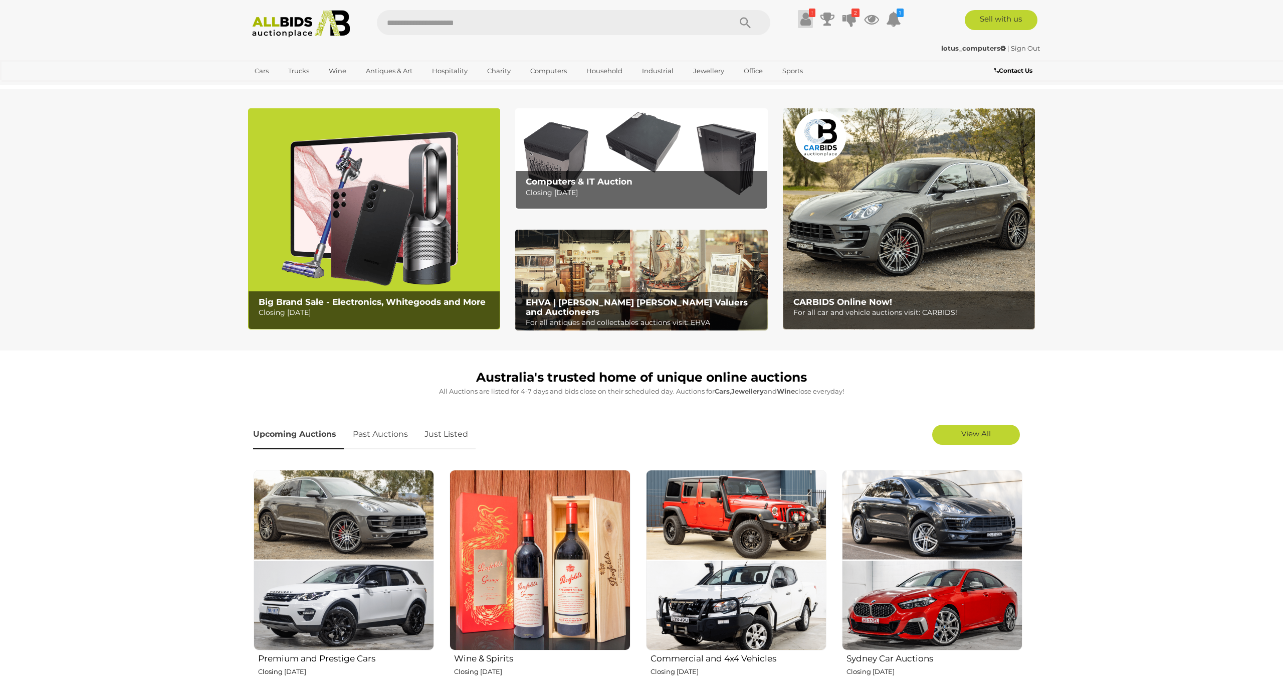
click at [805, 20] on icon at bounding box center [805, 19] width 11 height 18
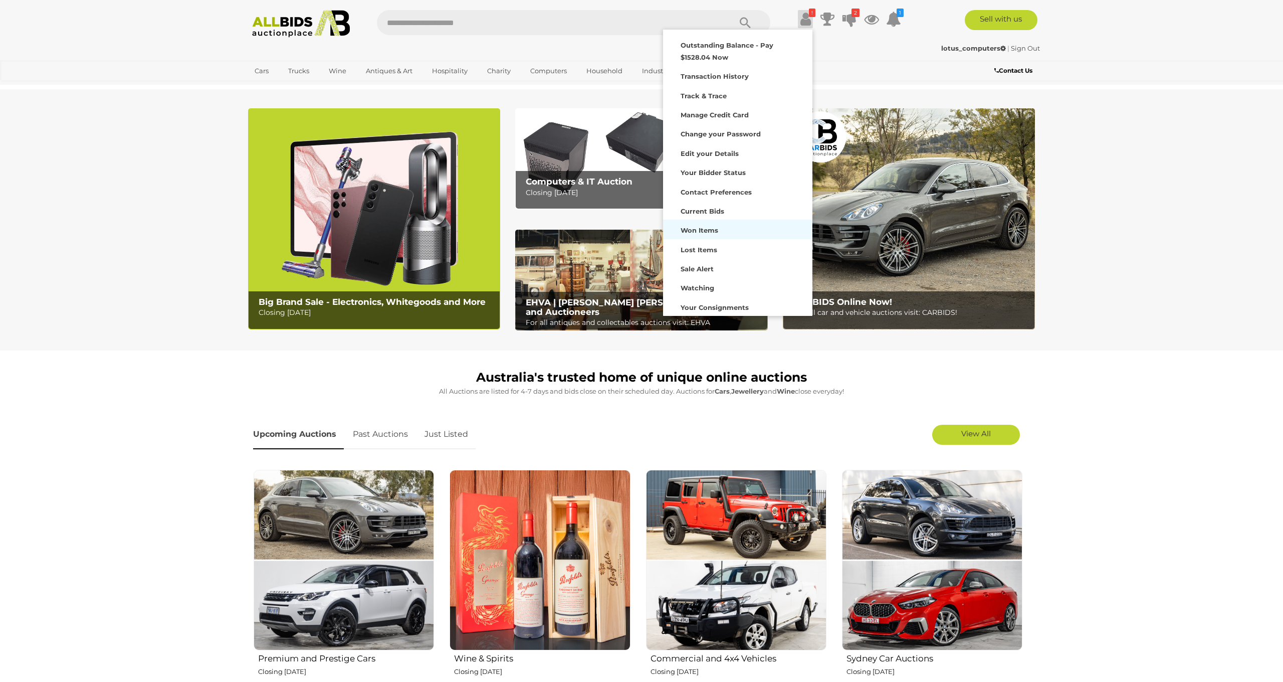
click at [711, 227] on strong "Won Items" at bounding box center [700, 230] width 38 height 8
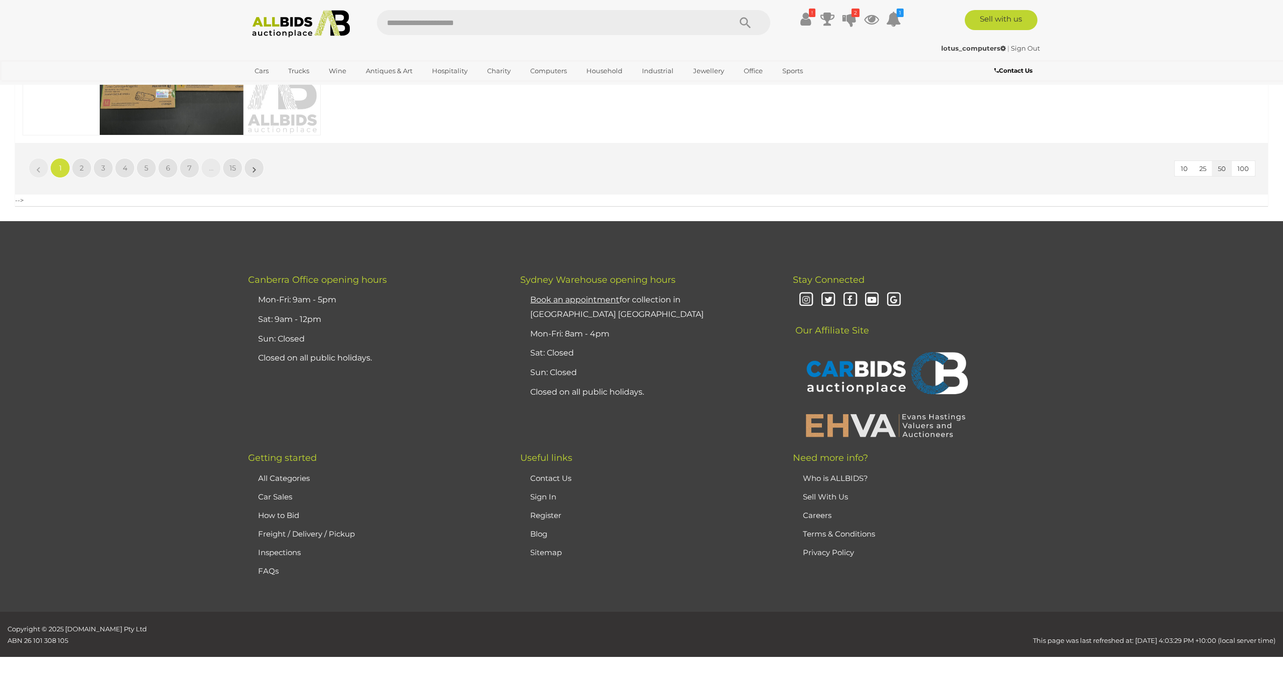
scroll to position [10527, 0]
click at [77, 171] on link "2" at bounding box center [82, 168] width 20 height 20
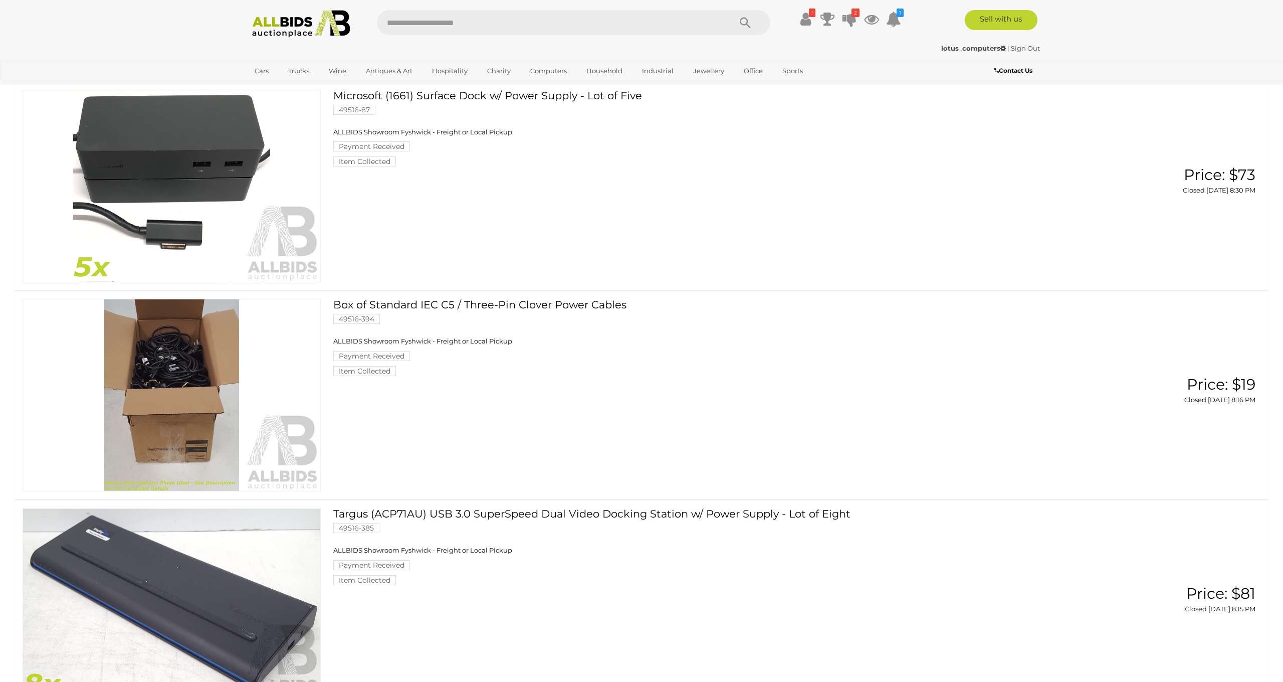
scroll to position [1975, 0]
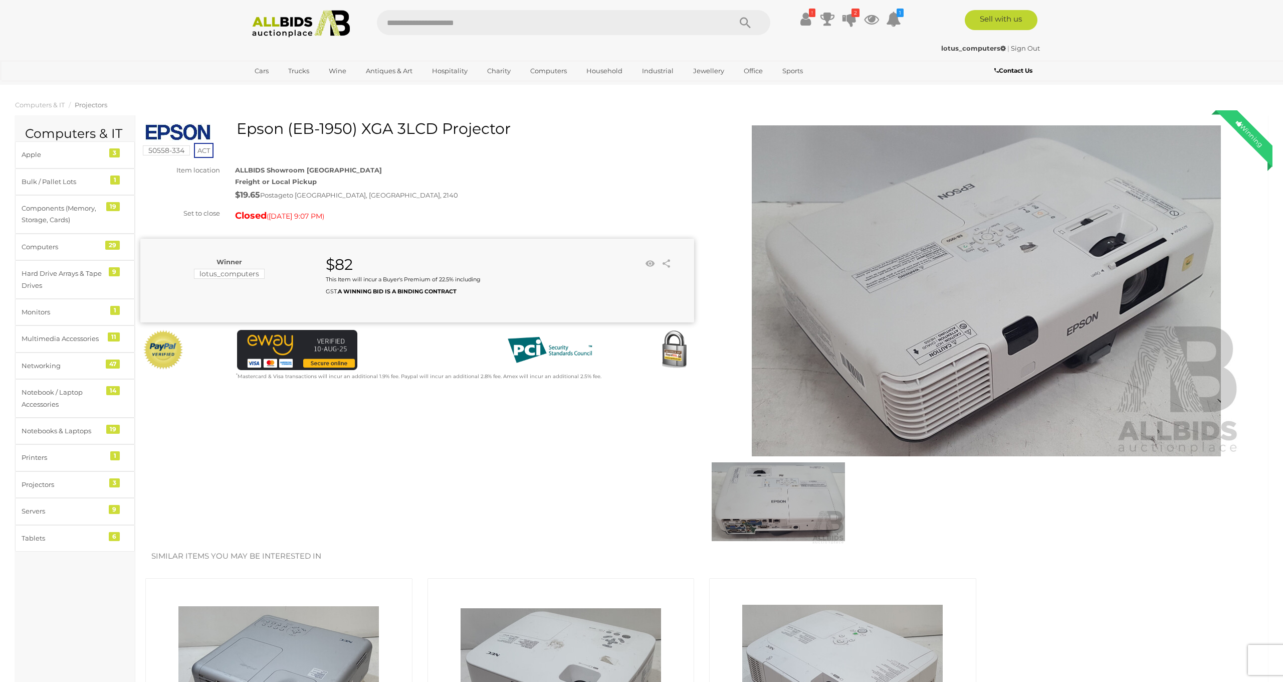
click at [871, 331] on img at bounding box center [986, 290] width 513 height 331
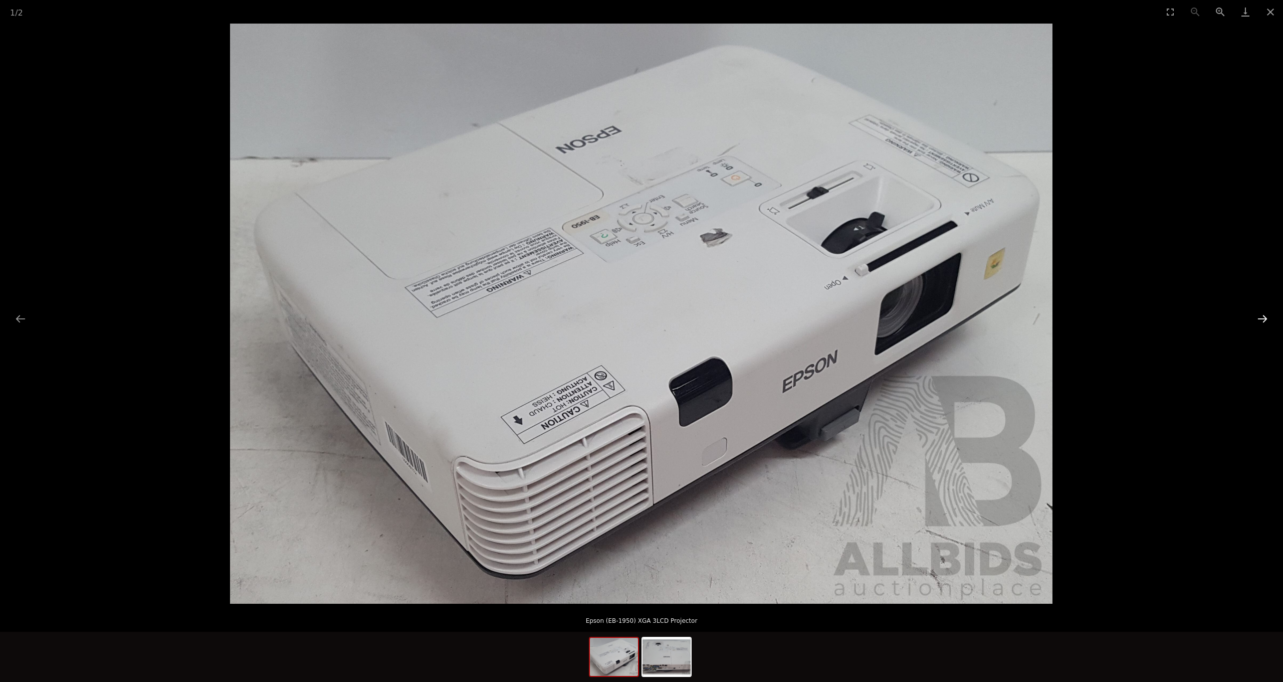
click at [1267, 323] on button "Next slide" at bounding box center [1262, 319] width 21 height 20
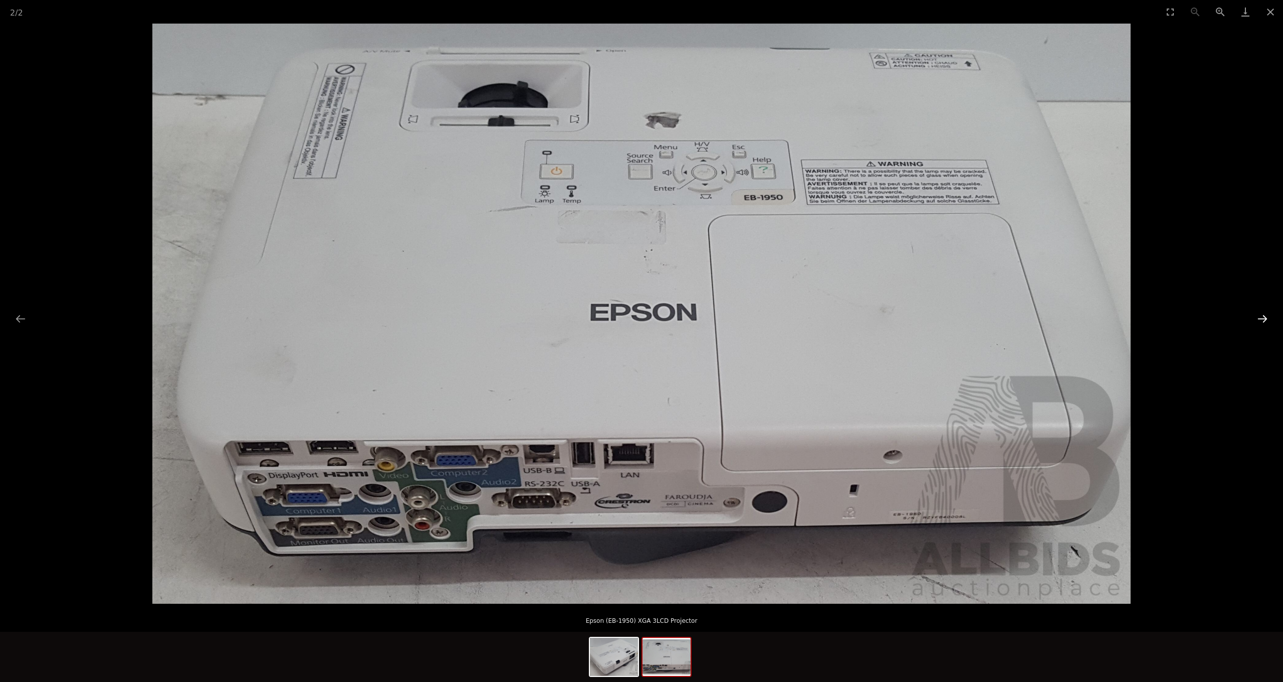
click at [1267, 323] on button "Next slide" at bounding box center [1262, 319] width 21 height 20
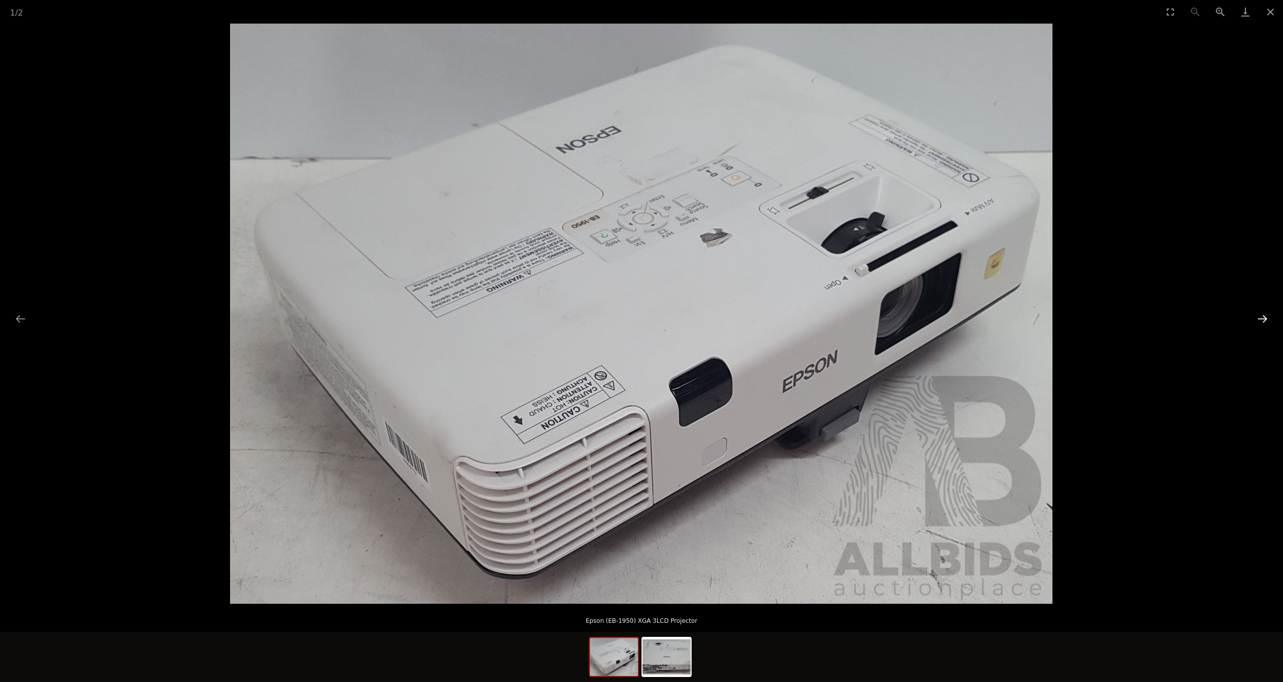
click at [1267, 323] on button "Next slide" at bounding box center [1262, 319] width 21 height 20
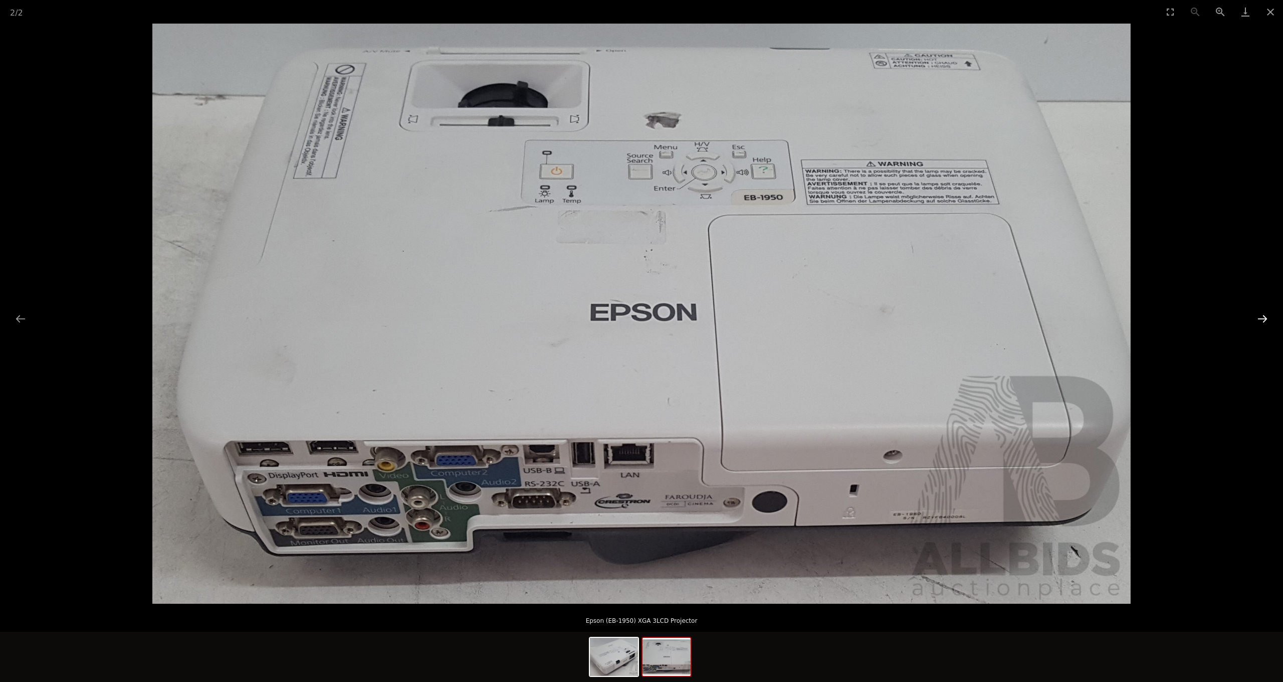
click at [1267, 323] on button "Next slide" at bounding box center [1262, 319] width 21 height 20
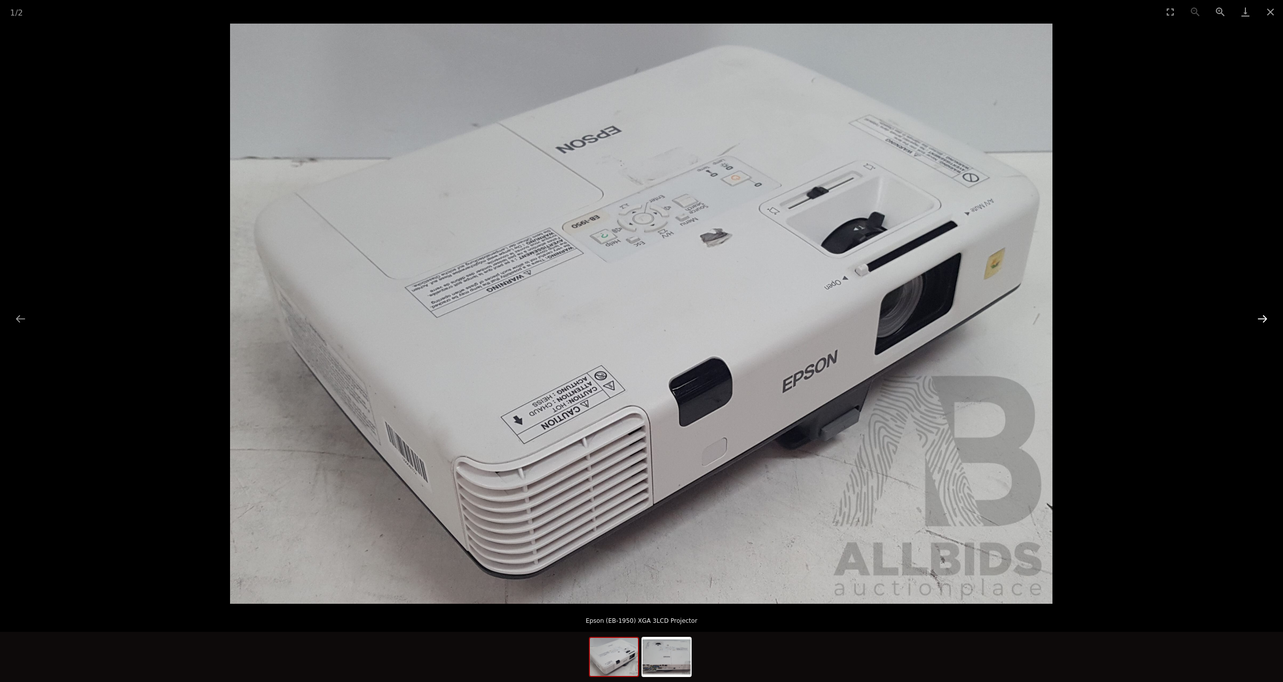
click at [1267, 323] on button "Next slide" at bounding box center [1262, 319] width 21 height 20
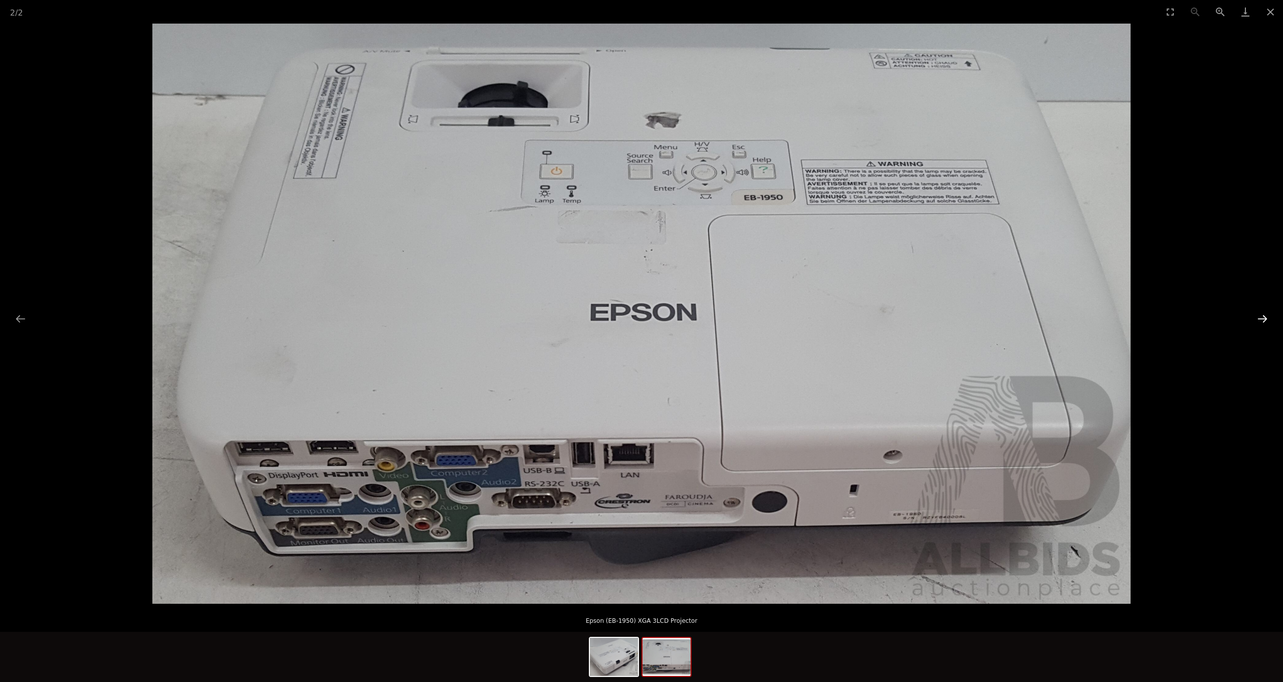
click at [1267, 323] on button "Next slide" at bounding box center [1262, 319] width 21 height 20
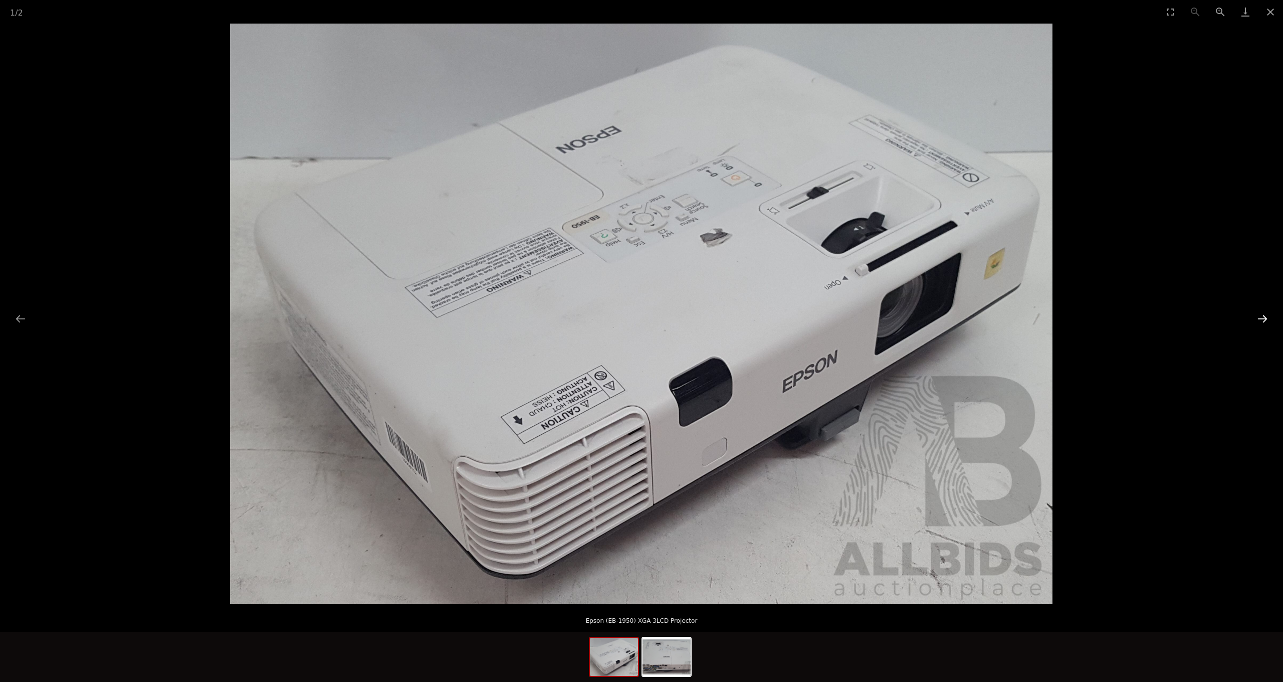
click at [1267, 323] on button "Next slide" at bounding box center [1262, 319] width 21 height 20
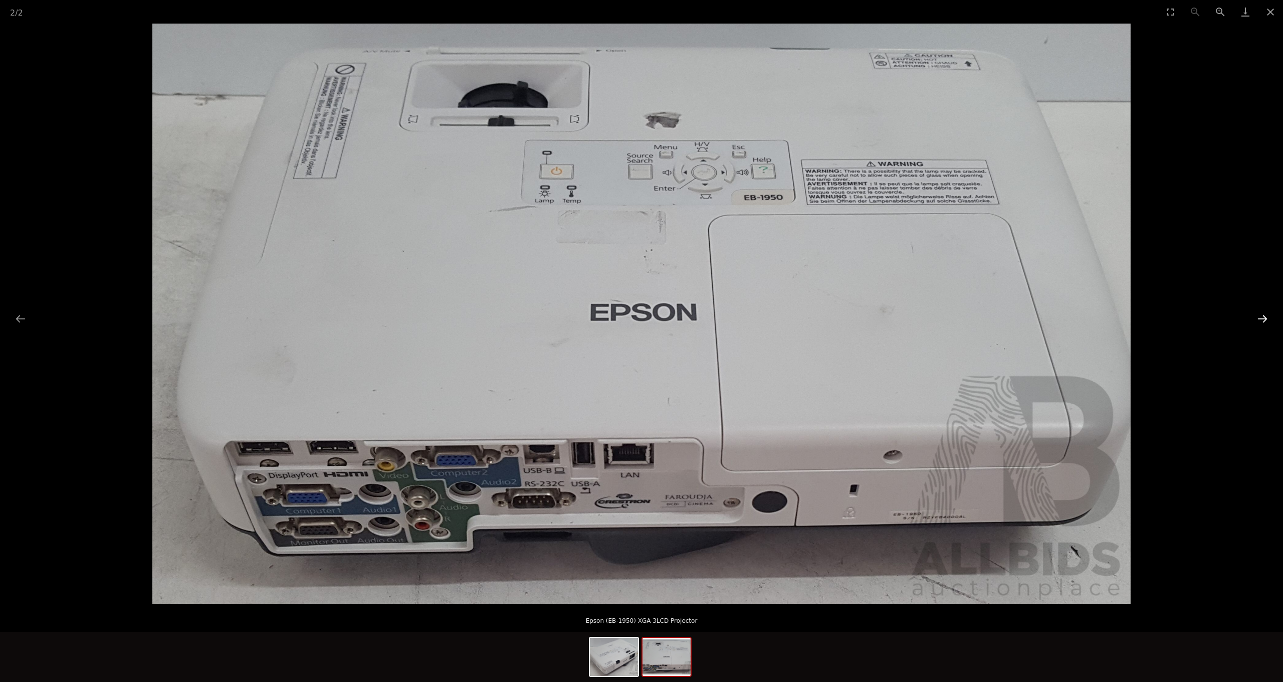
click at [1267, 323] on button "Next slide" at bounding box center [1262, 319] width 21 height 20
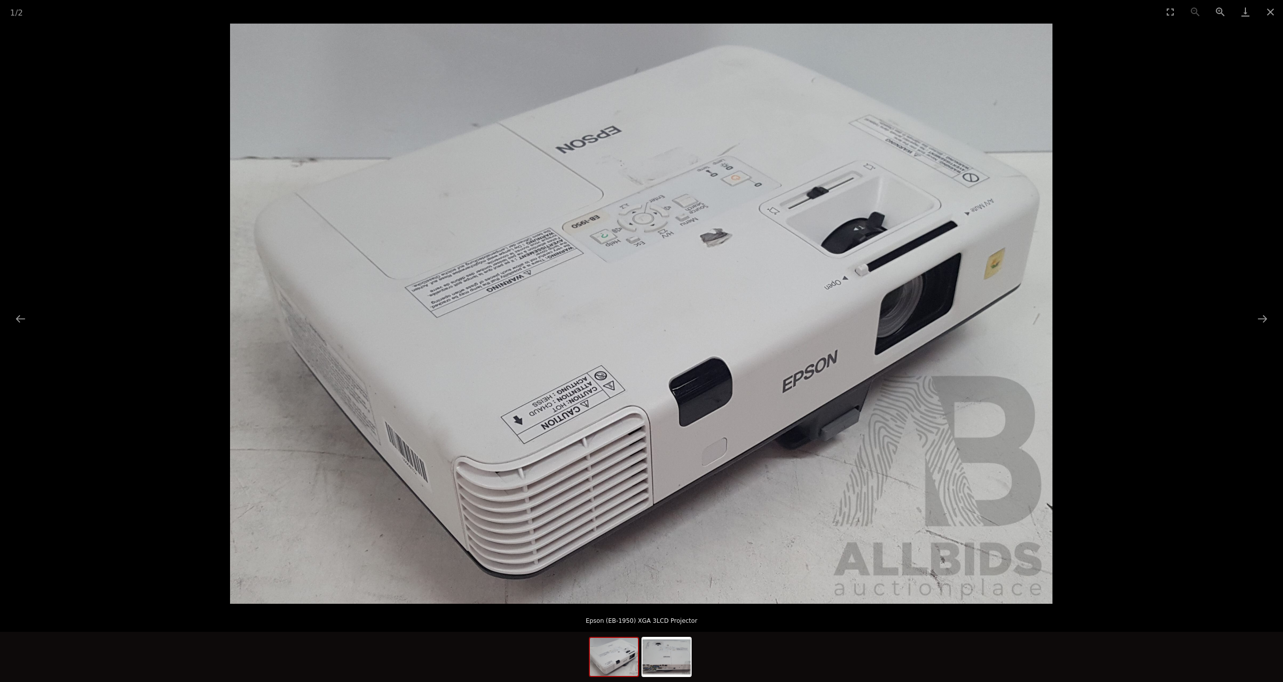
click at [137, 171] on picture at bounding box center [641, 314] width 1283 height 580
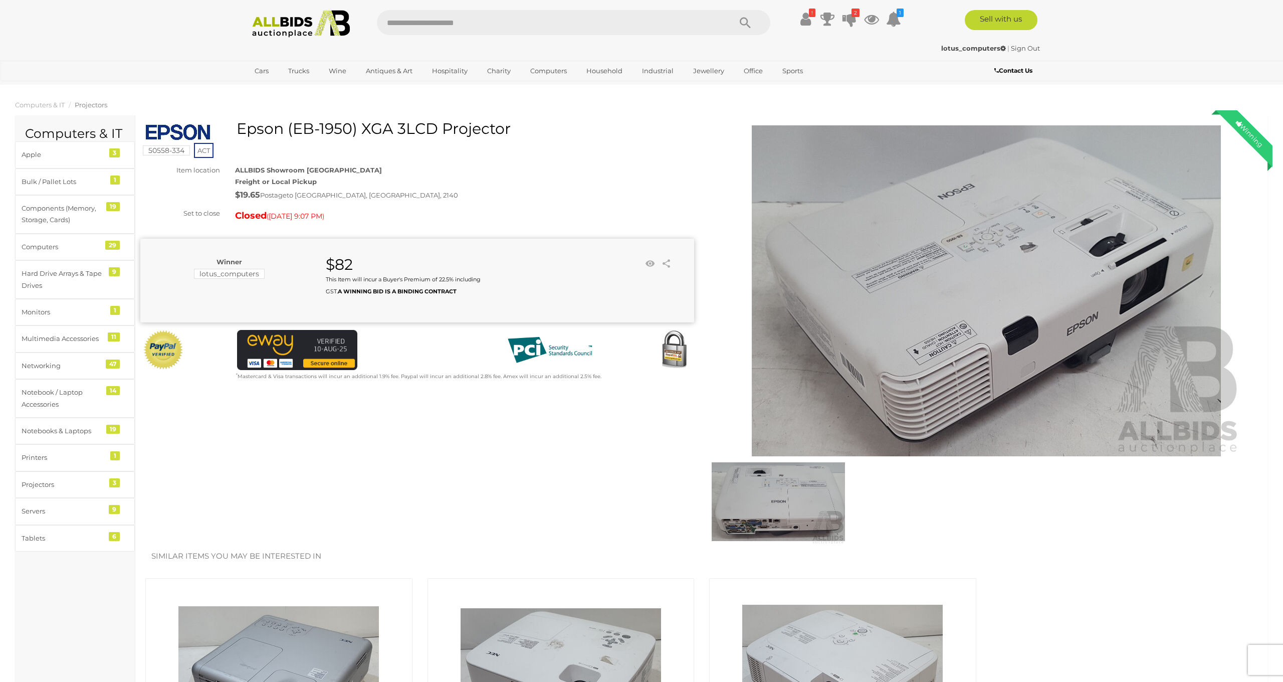
click at [1034, 276] on img at bounding box center [986, 290] width 513 height 331
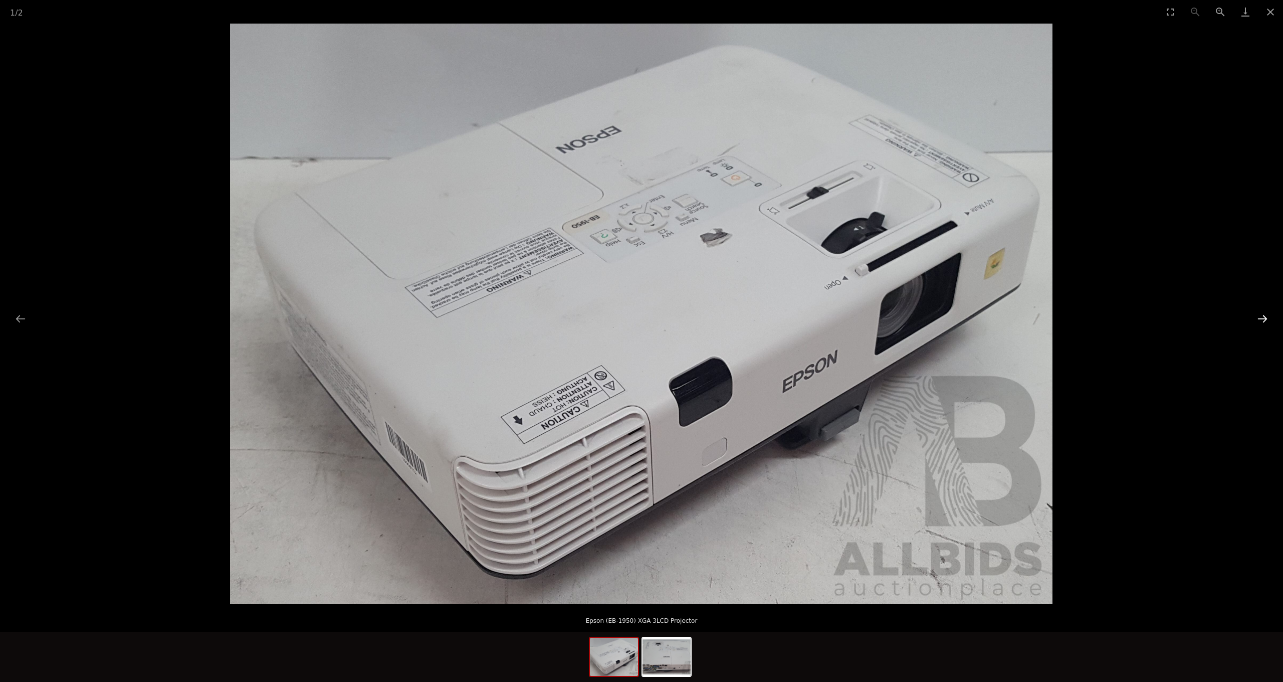
click at [1265, 314] on button "Next slide" at bounding box center [1262, 319] width 21 height 20
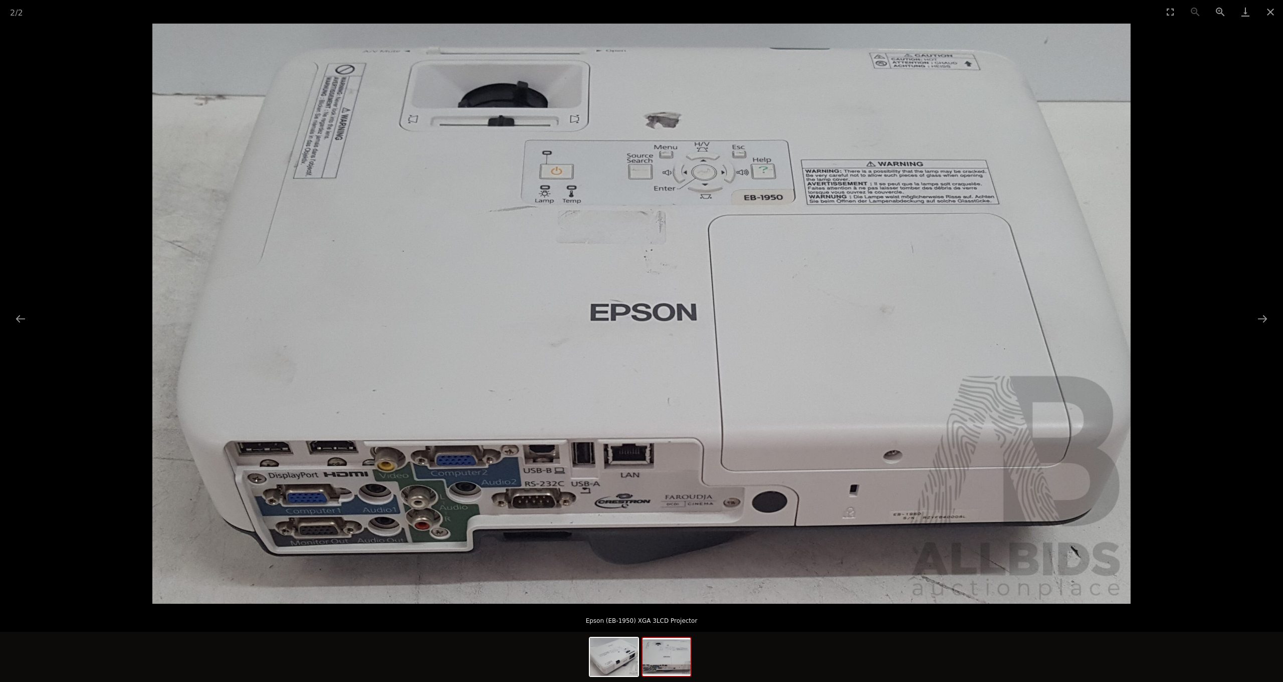
click at [1229, 284] on picture at bounding box center [641, 314] width 1283 height 580
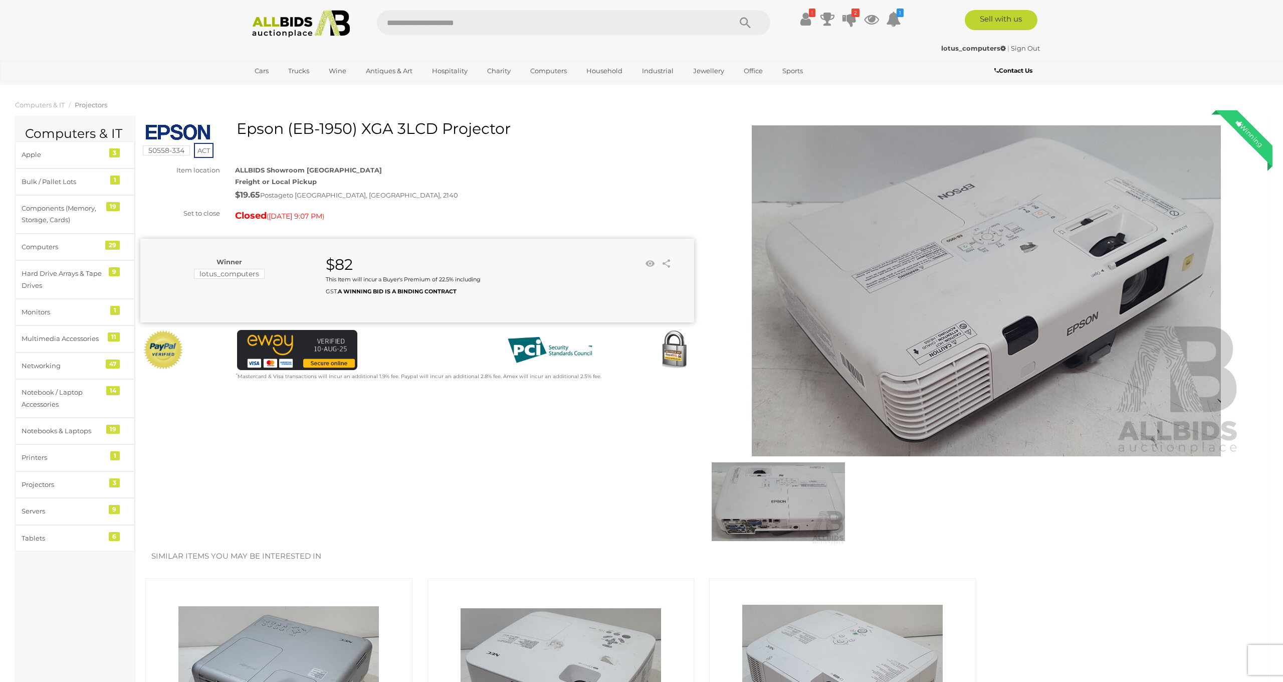
click at [1112, 307] on img at bounding box center [986, 290] width 513 height 331
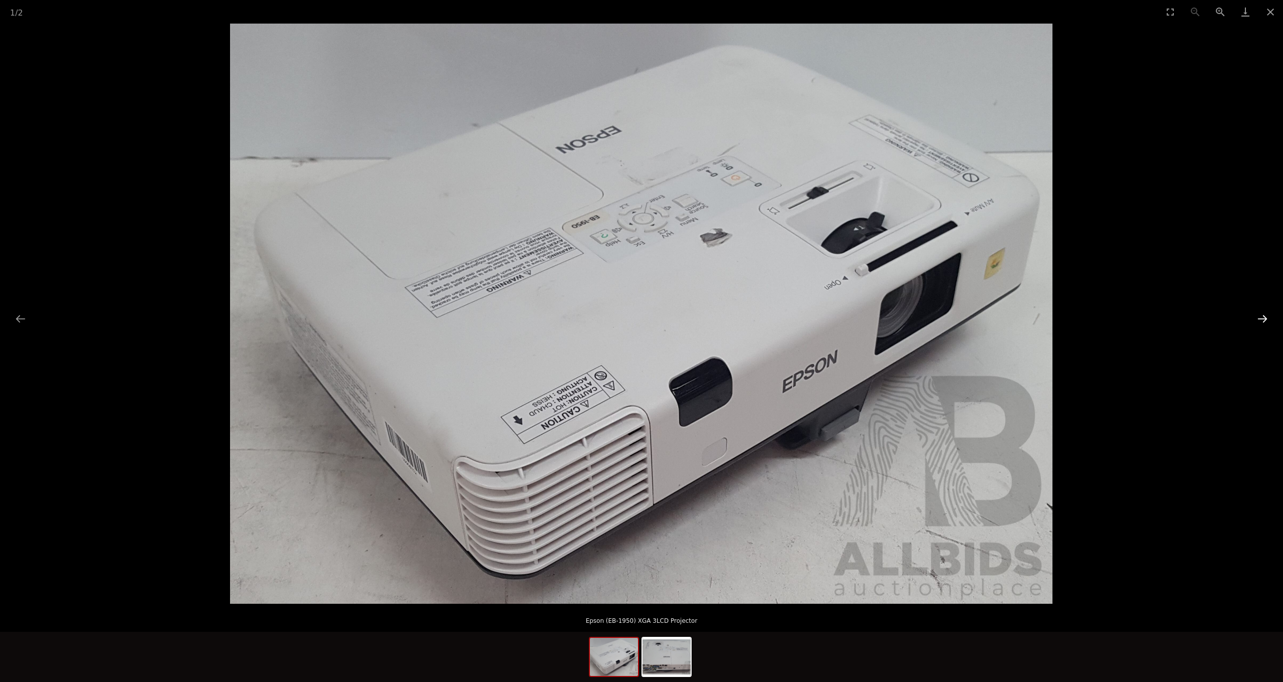
scroll to position [0, 1]
click at [1268, 320] on button "Next slide" at bounding box center [1262, 319] width 21 height 20
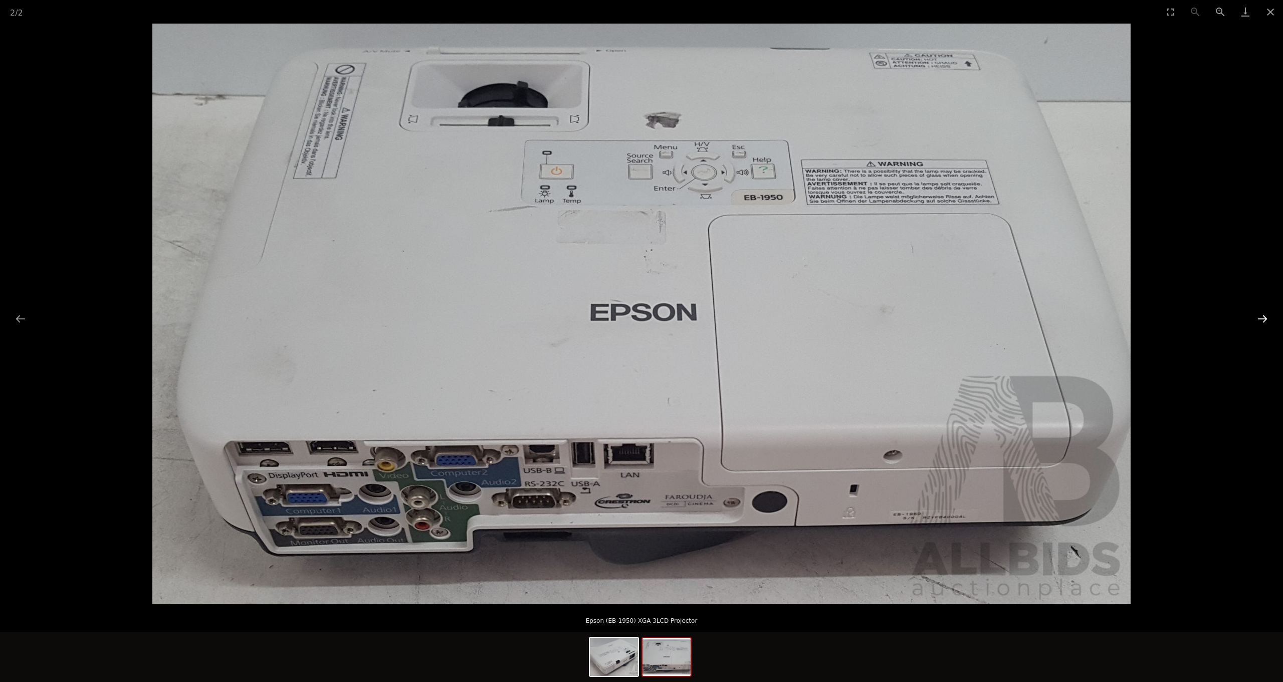
scroll to position [0, 0]
click at [1233, 315] on picture at bounding box center [641, 314] width 1283 height 580
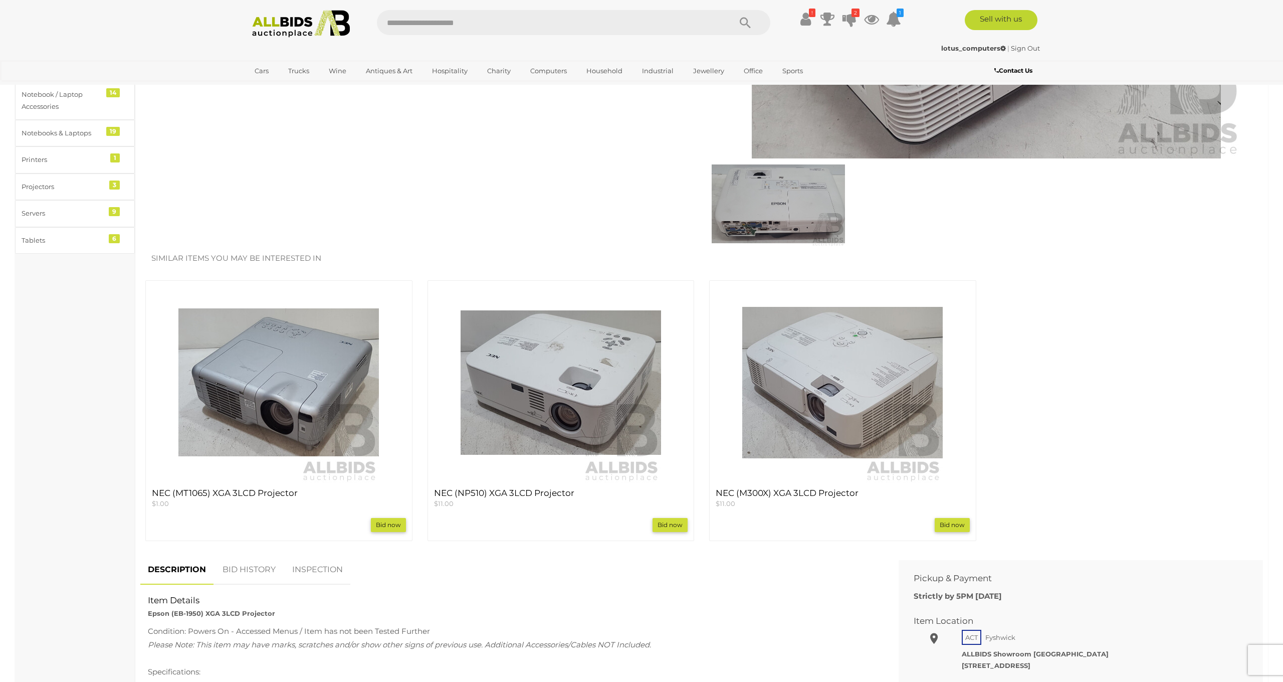
scroll to position [375, 0]
